Goal: Task Accomplishment & Management: Complete application form

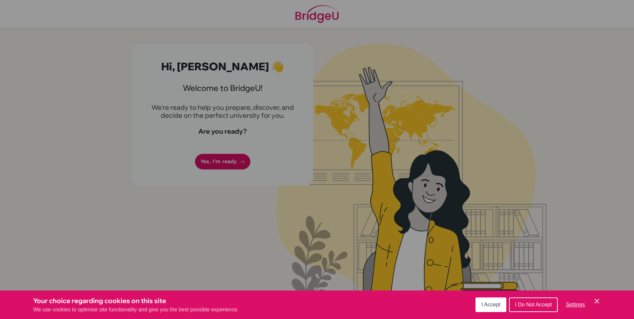
drag, startPoint x: 598, startPoint y: 301, endPoint x: 595, endPoint y: 297, distance: 4.7
click at [597, 301] on icon "Cookie Control Close Icon" at bounding box center [597, 301] width 8 height 8
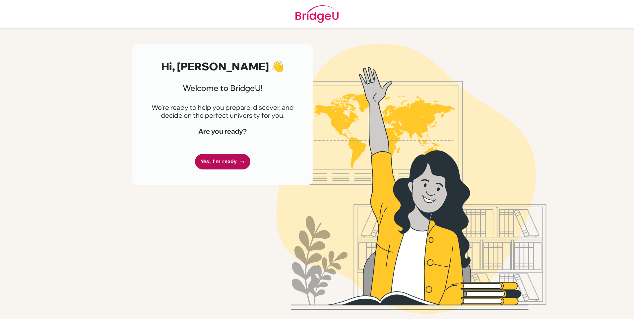
click at [227, 158] on link "Yes, I'm ready" at bounding box center [222, 162] width 55 height 16
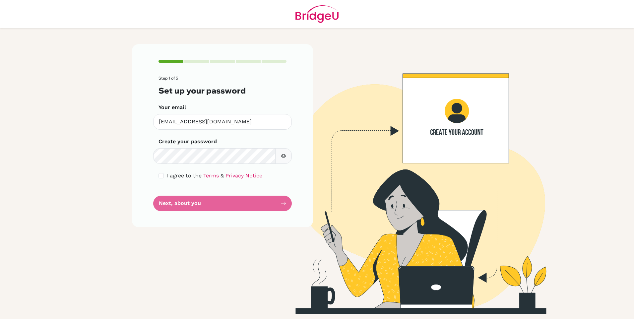
click at [158, 176] on div "Step 1 of 5 Set up your password Your email [EMAIL_ADDRESS][DOMAIN_NAME] Invali…" at bounding box center [222, 135] width 181 height 183
click at [159, 176] on input "checkbox" at bounding box center [160, 175] width 5 height 5
checkbox input "true"
click at [205, 204] on button "Next, about you" at bounding box center [222, 204] width 139 height 16
